Goal: Information Seeking & Learning: Learn about a topic

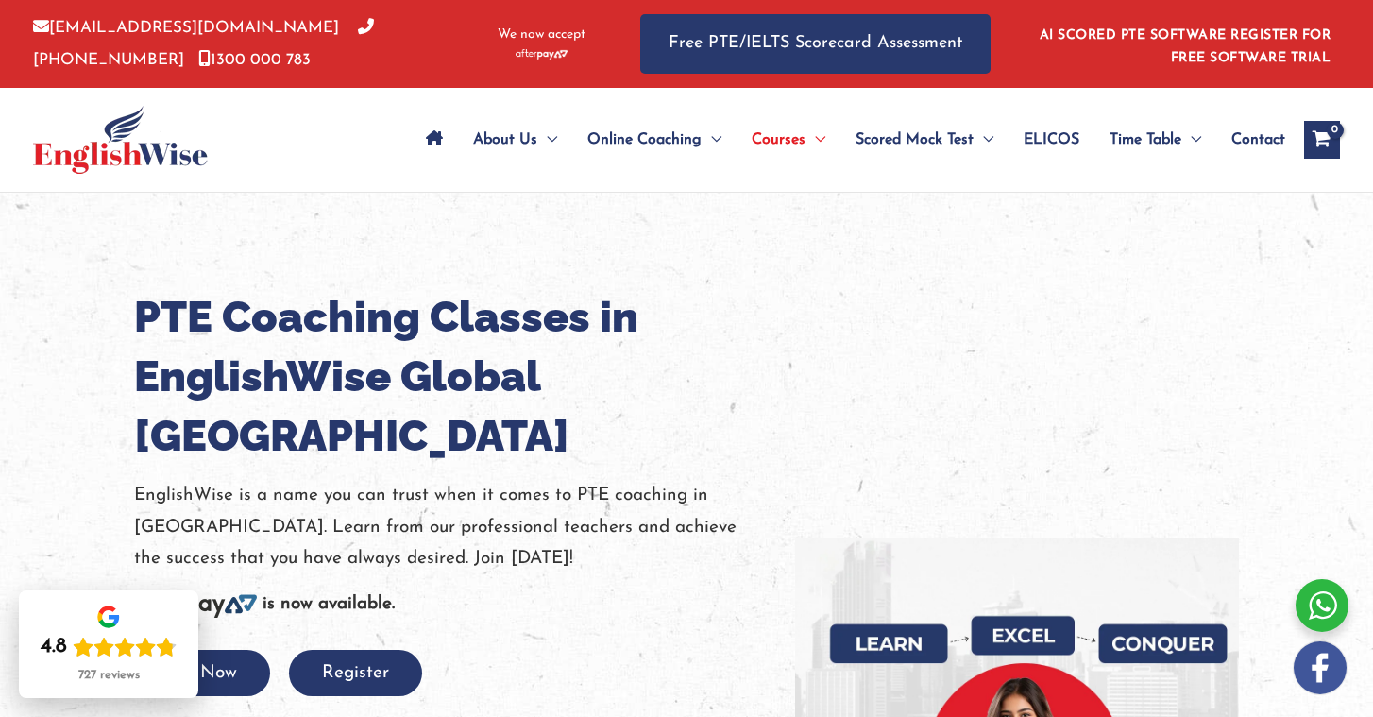
click at [1307, 146] on div "View Shopping Cart, empty" at bounding box center [1322, 140] width 36 height 38
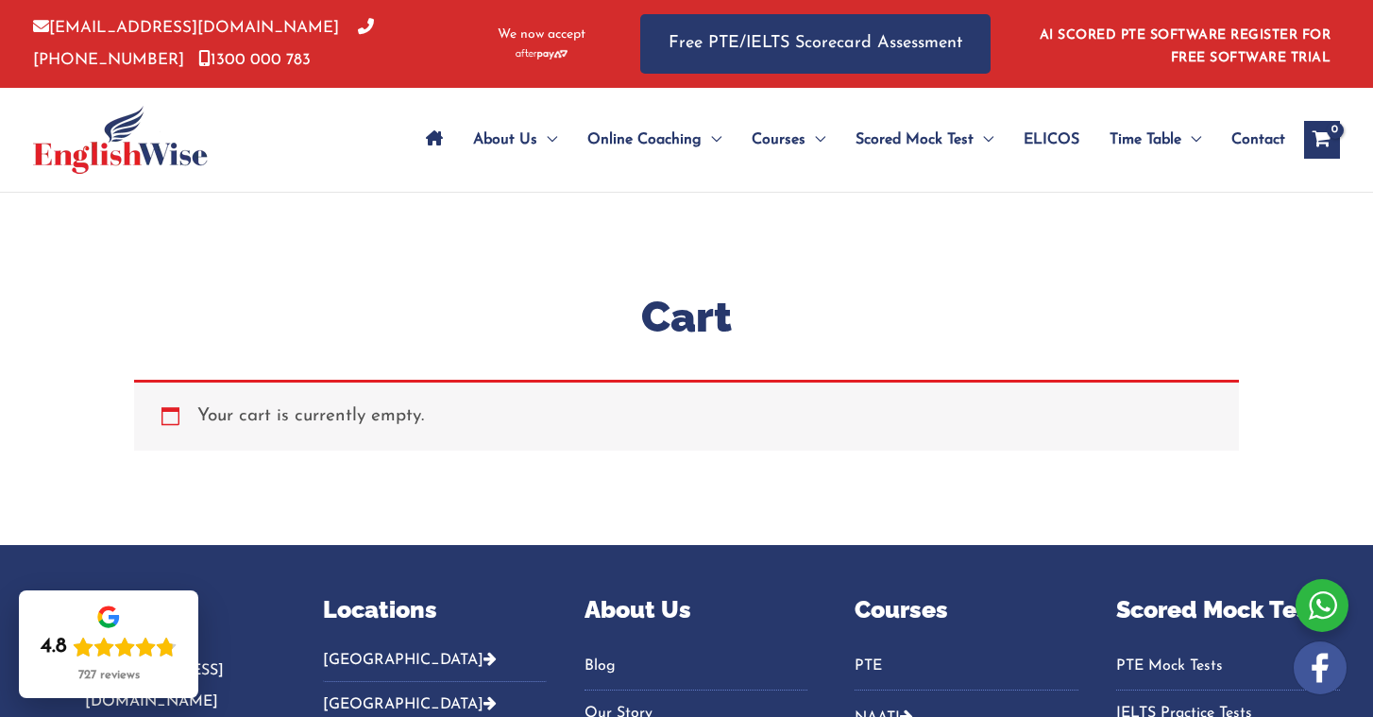
click at [426, 144] on icon "Site Navigation: Main Menu" at bounding box center [434, 137] width 17 height 15
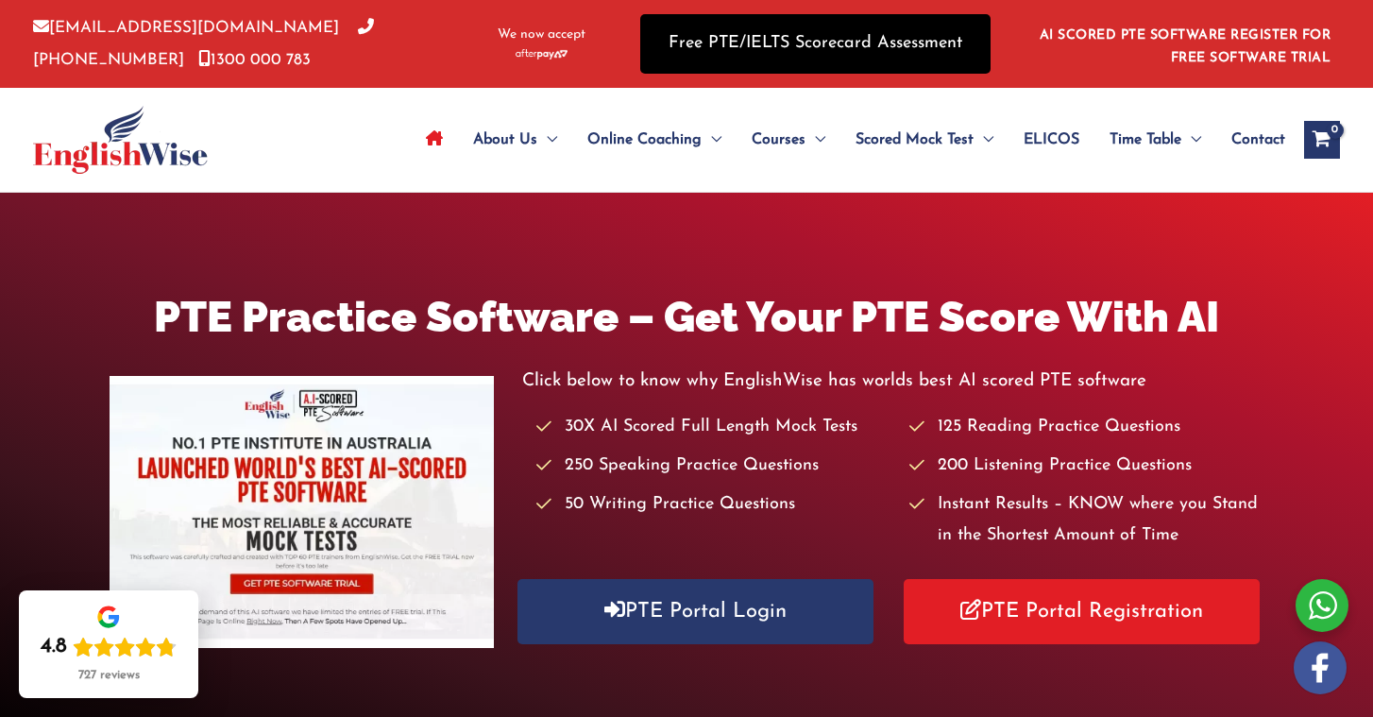
click at [823, 57] on link "Free PTE/IELTS Scorecard Assessment" at bounding box center [815, 43] width 350 height 59
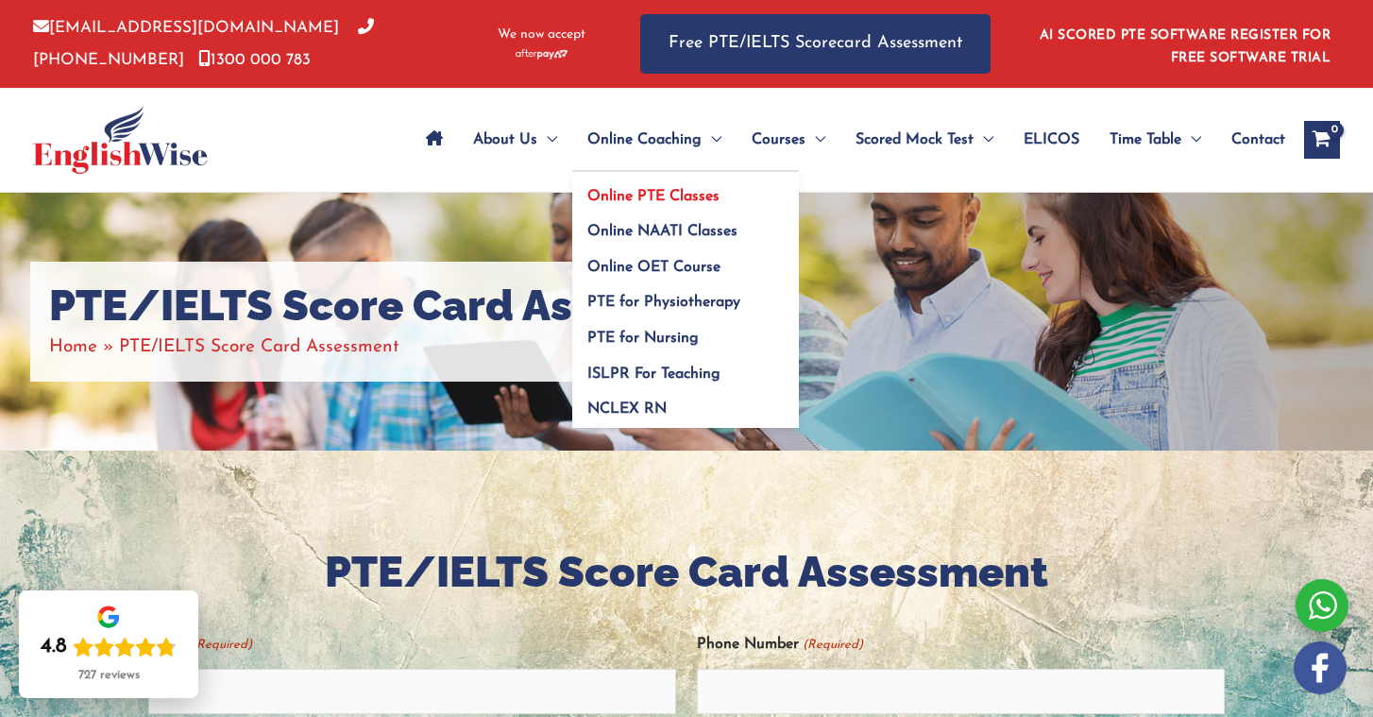
click at [615, 197] on span "Online PTE Classes" at bounding box center [653, 196] width 132 height 15
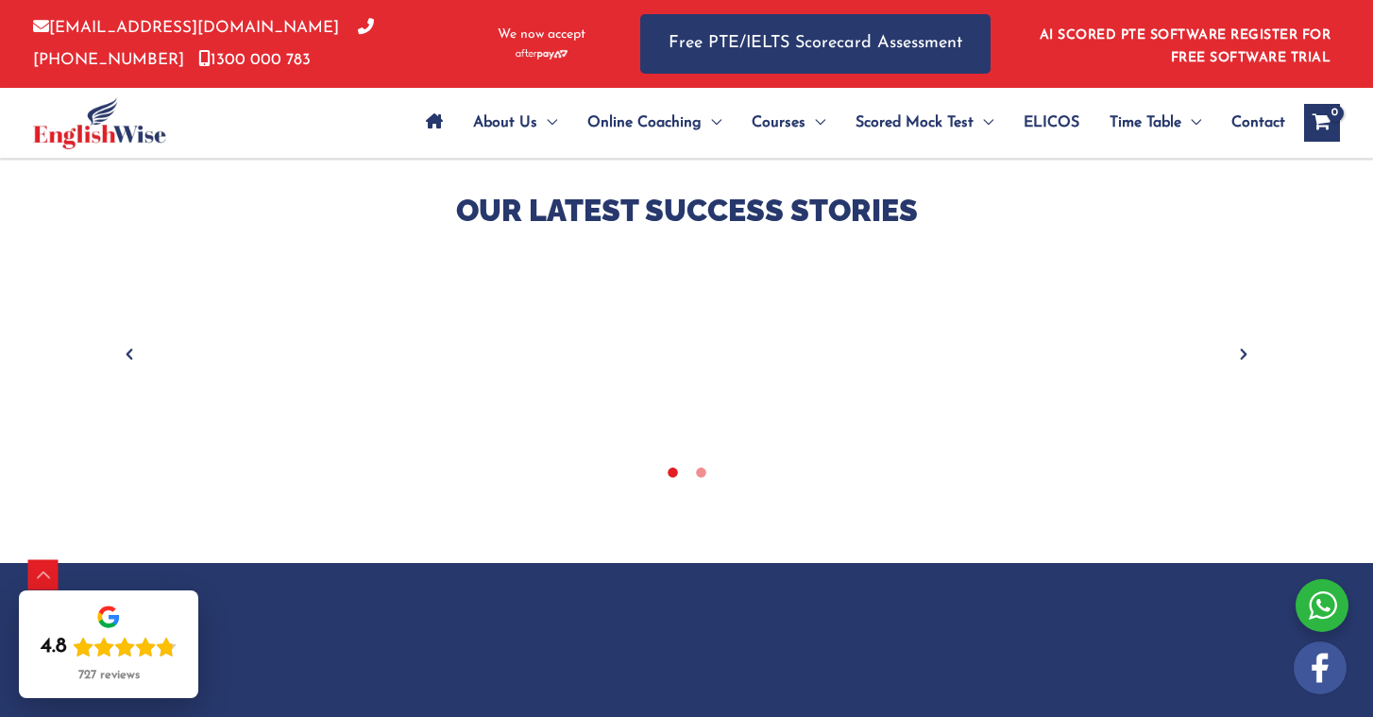
scroll to position [762, 0]
